Goal: Information Seeking & Learning: Learn about a topic

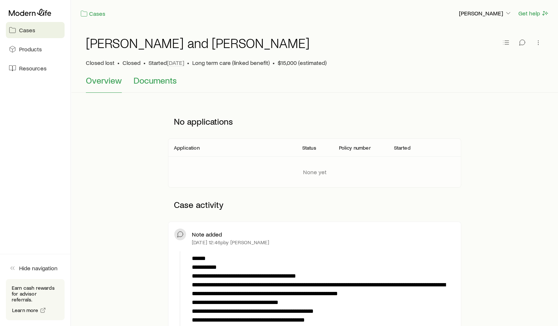
click at [170, 78] on span "Documents" at bounding box center [154, 80] width 43 height 10
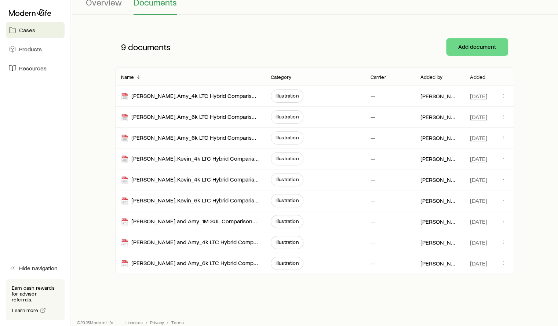
scroll to position [86, 0]
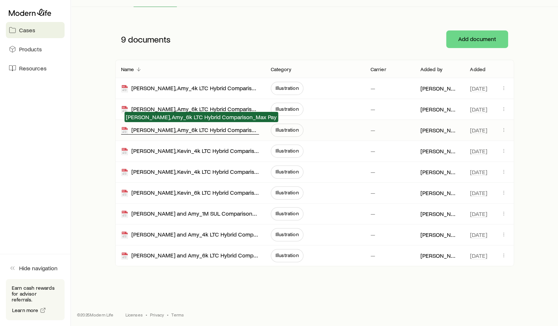
click at [196, 127] on div "[PERSON_NAME], Amy_6k LTC Hybrid Comparison_Max Pay" at bounding box center [190, 130] width 138 height 8
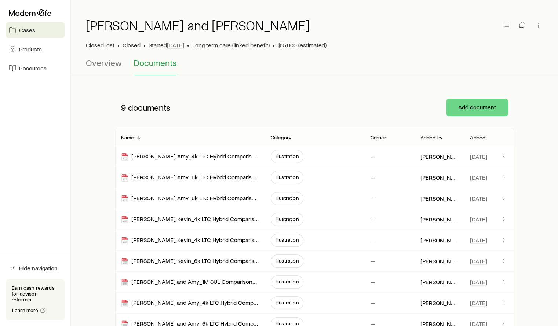
scroll to position [0, 0]
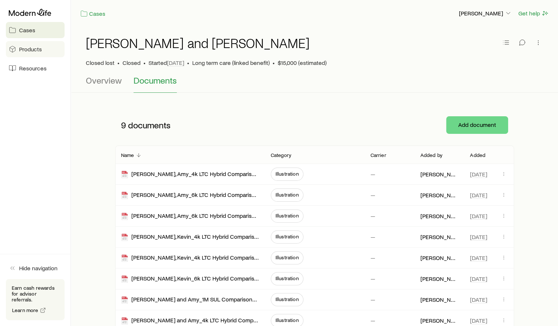
click at [28, 49] on span "Products" at bounding box center [30, 48] width 23 height 7
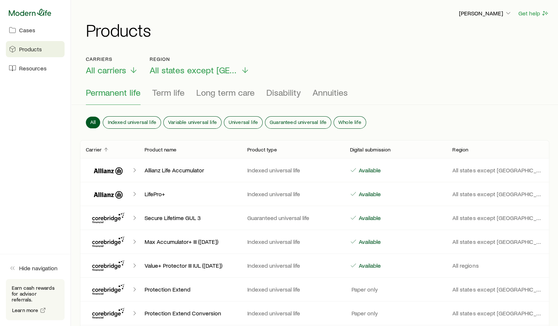
click at [32, 16] on icon at bounding box center [30, 12] width 43 height 7
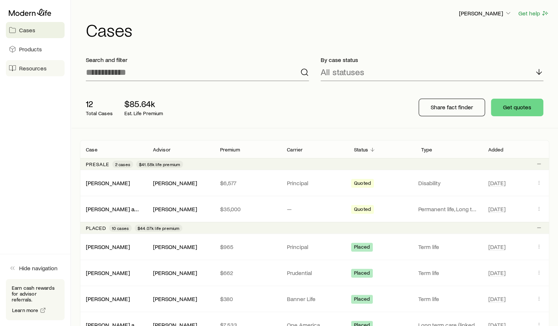
click at [27, 66] on span "Resources" at bounding box center [32, 68] width 27 height 7
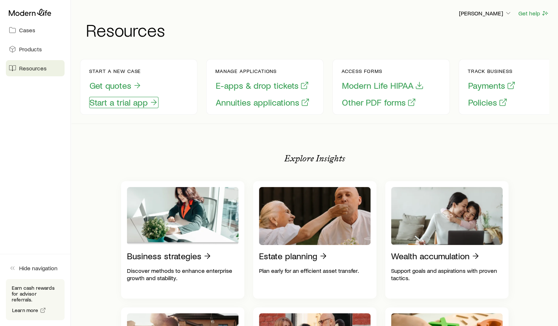
click at [137, 102] on button "Start a trial app" at bounding box center [123, 102] width 69 height 11
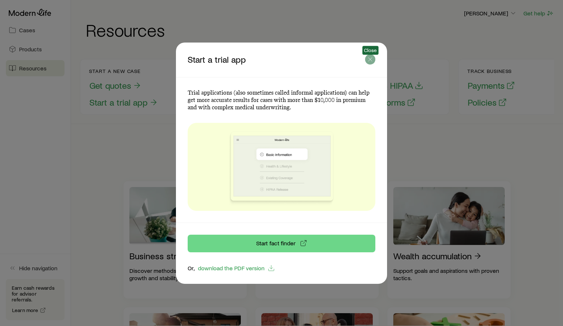
click at [372, 60] on icon "button" at bounding box center [370, 59] width 7 height 7
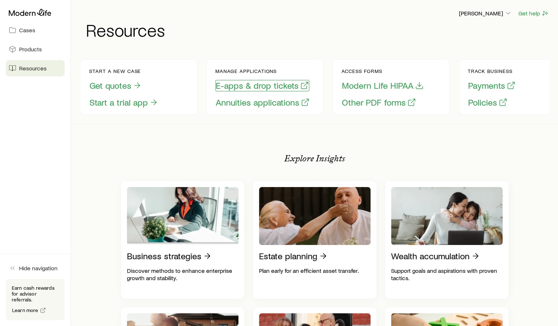
click at [257, 86] on button "E-apps & drop tickets" at bounding box center [262, 85] width 94 height 11
click at [35, 32] on link "Cases" at bounding box center [35, 30] width 59 height 16
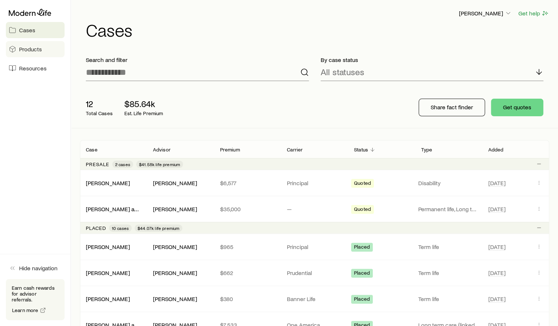
click at [24, 52] on span "Products" at bounding box center [30, 48] width 23 height 7
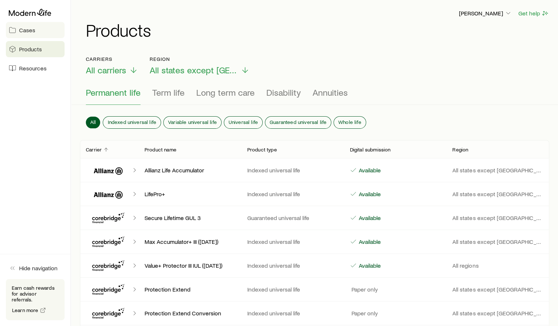
click at [28, 32] on span "Cases" at bounding box center [27, 29] width 16 height 7
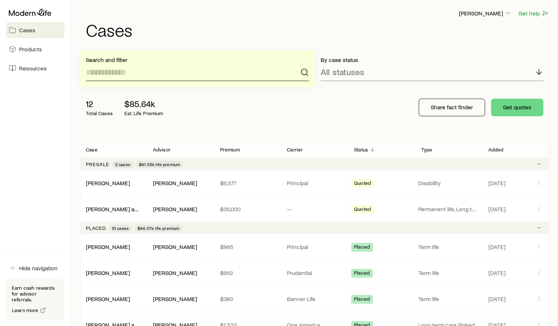
click at [148, 76] on input at bounding box center [197, 72] width 223 height 18
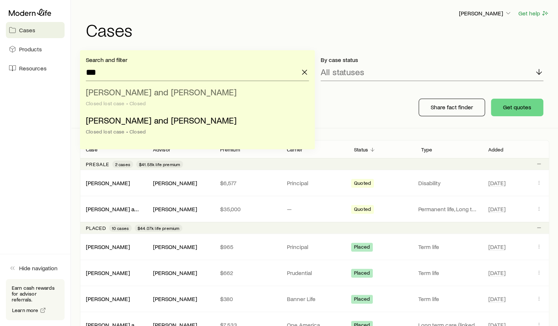
click at [117, 89] on span "[PERSON_NAME] and [PERSON_NAME]" at bounding box center [161, 92] width 151 height 11
type input "**********"
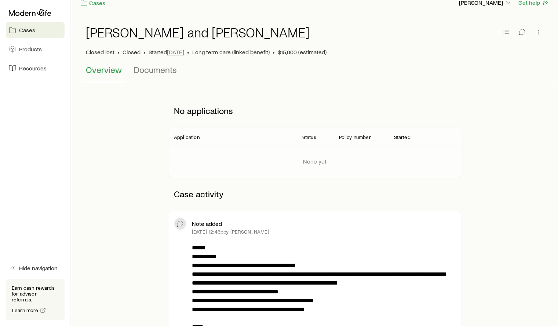
scroll to position [13, 0]
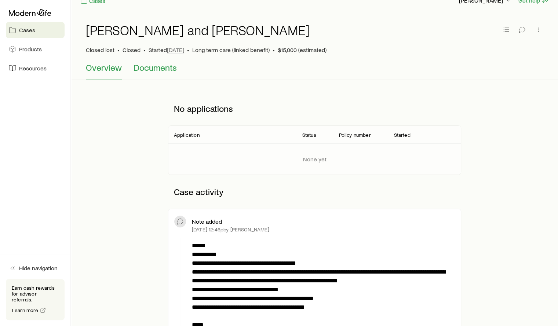
click at [155, 68] on span "Documents" at bounding box center [154, 67] width 43 height 10
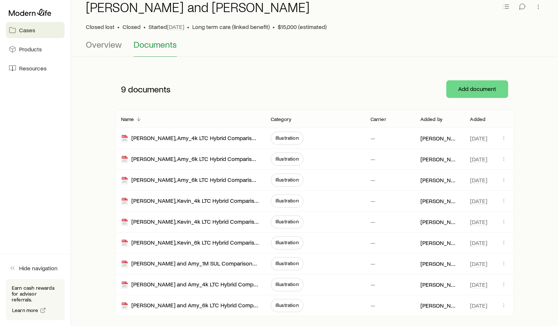
scroll to position [37, 0]
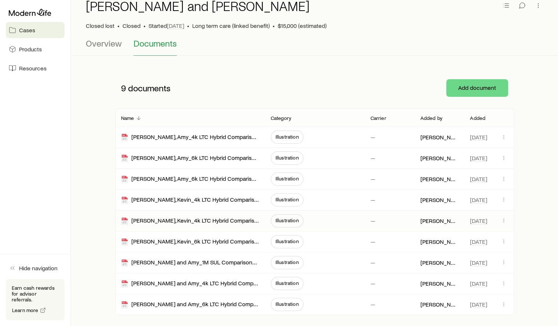
click at [285, 223] on span "Illustration" at bounding box center [287, 220] width 33 height 13
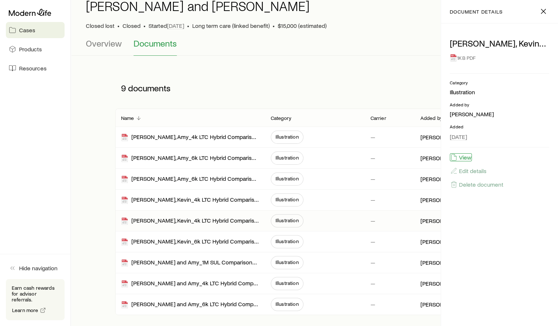
click at [462, 157] on button "View" at bounding box center [460, 157] width 22 height 8
